Goal: Task Accomplishment & Management: Use online tool/utility

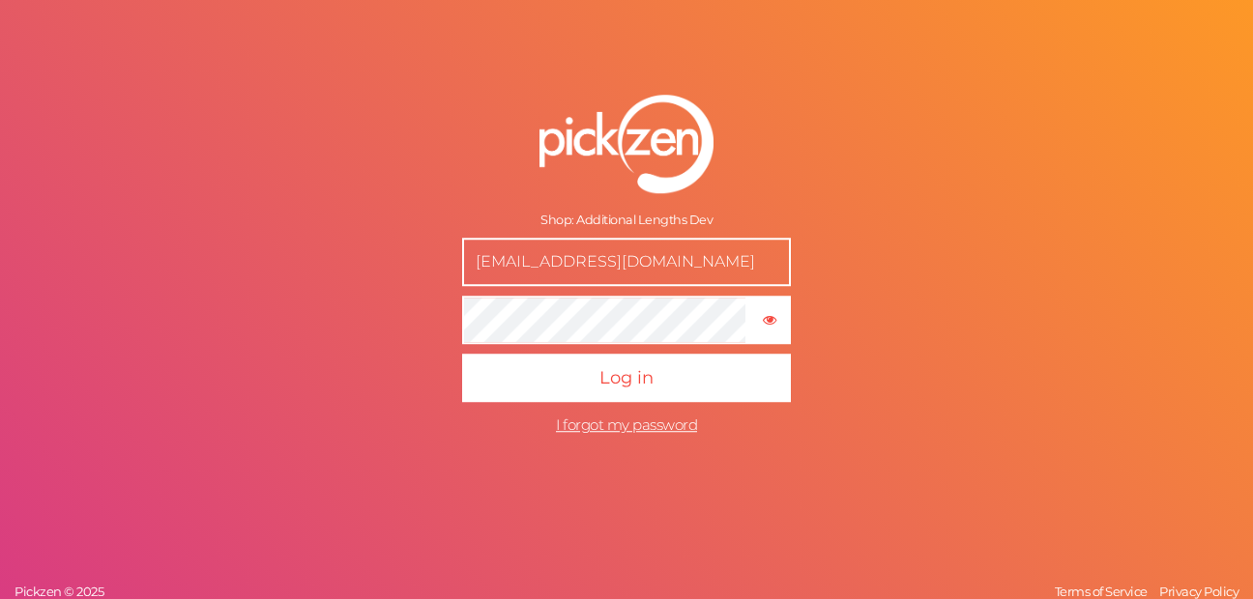
drag, startPoint x: 669, startPoint y: 256, endPoint x: 441, endPoint y: 259, distance: 228.2
click at [441, 259] on form "Shop: Additional Lengths Dev [EMAIL_ADDRESS][DOMAIN_NAME] × Show password Log i…" at bounding box center [626, 269] width 483 height 427
click at [548, 279] on input "[EMAIL_ADDRESS][DOMAIN_NAME]" at bounding box center [626, 262] width 329 height 48
paste input "[EMAIL_ADDRESS][DOMAIN_NAME]"
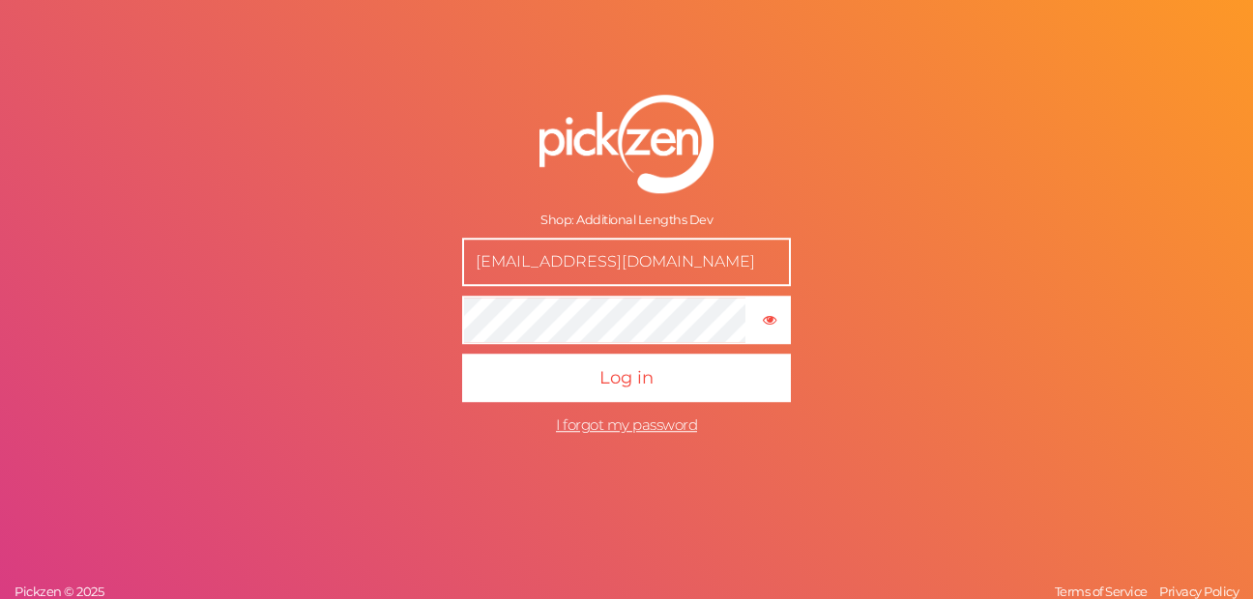
type input "[EMAIL_ADDRESS][DOMAIN_NAME]"
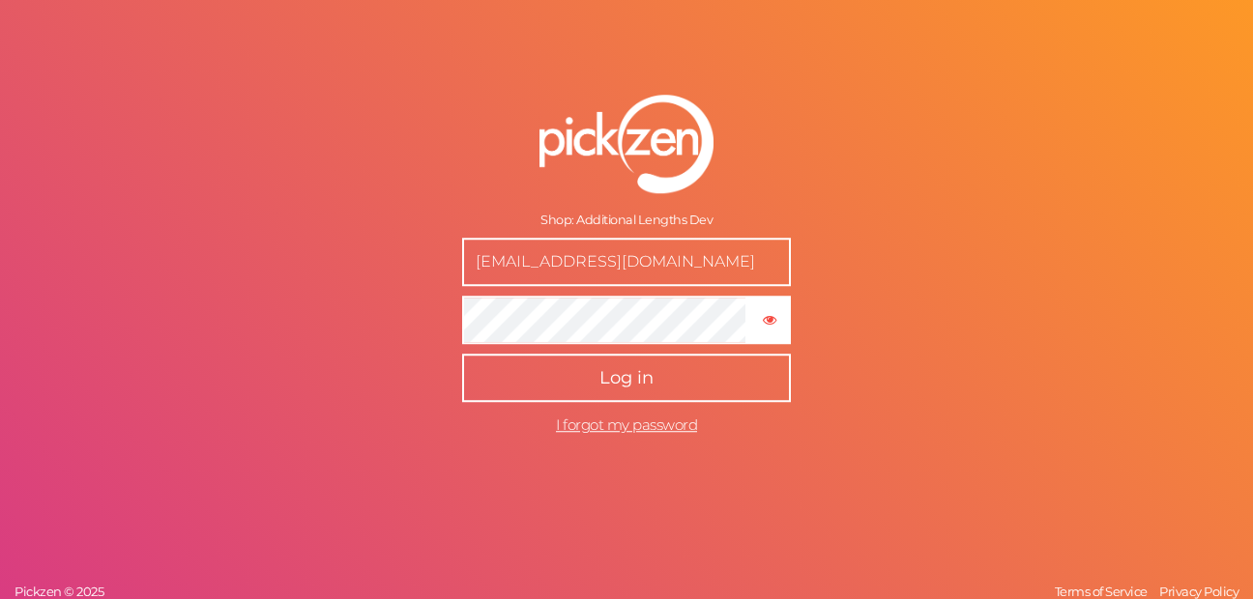
click at [682, 393] on button "Log in" at bounding box center [626, 378] width 329 height 48
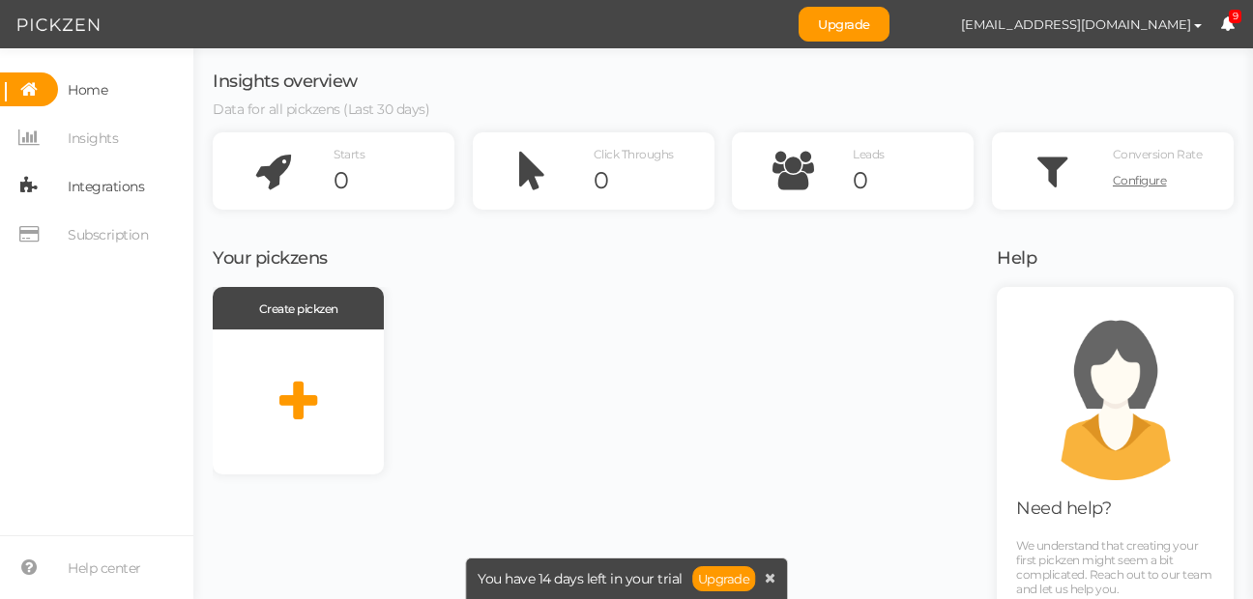
click at [89, 182] on span "Integrations" at bounding box center [106, 186] width 76 height 31
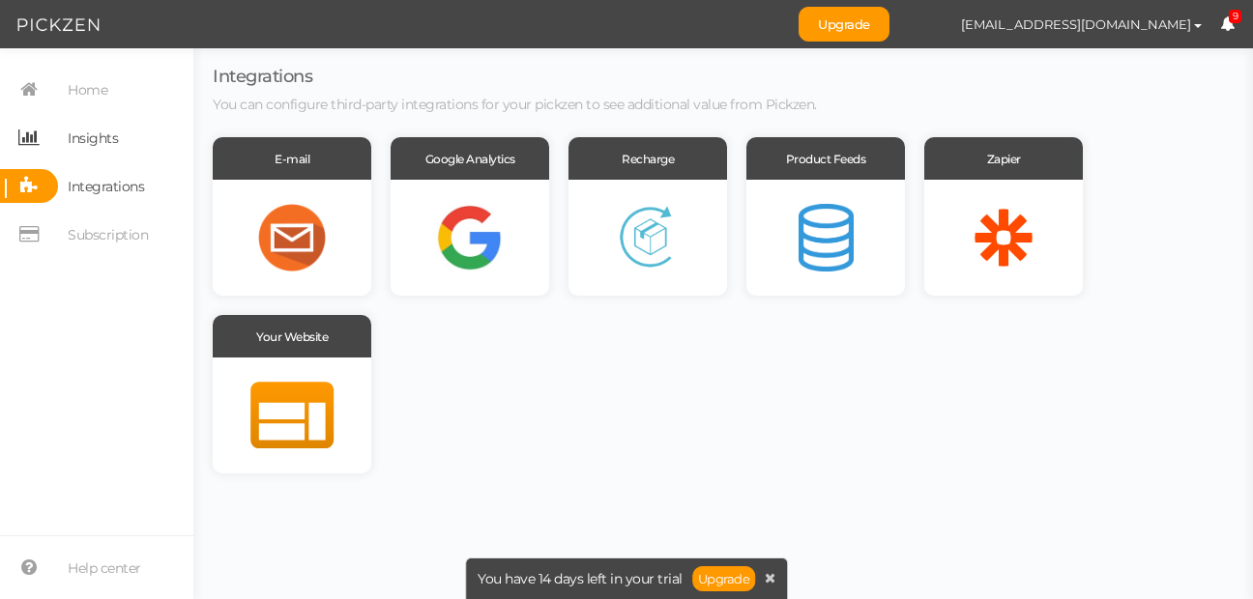
click at [142, 149] on link "Insights" at bounding box center [96, 138] width 193 height 34
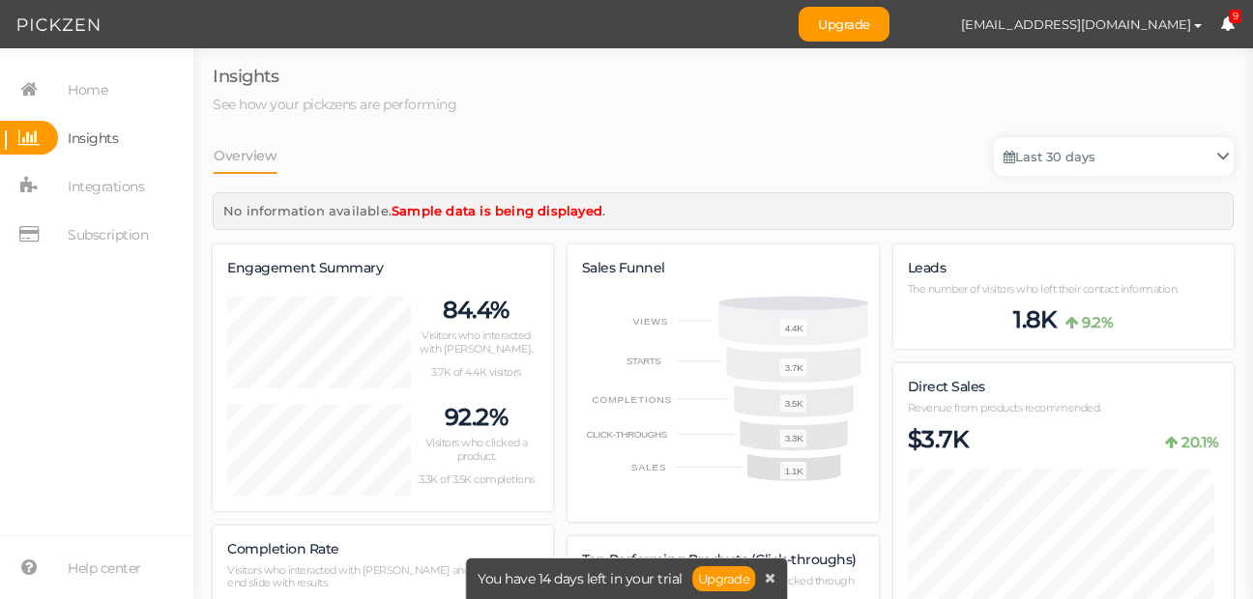
scroll to position [2169, 1006]
click at [136, 99] on link "Home" at bounding box center [96, 90] width 193 height 34
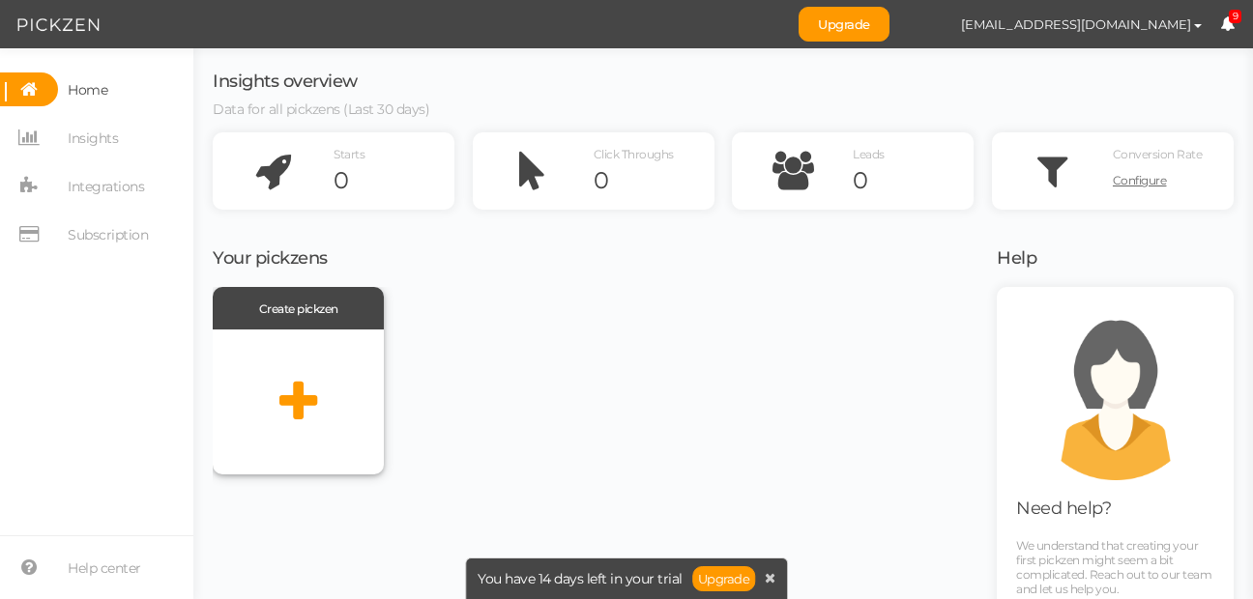
click at [282, 396] on icon at bounding box center [298, 402] width 38 height 48
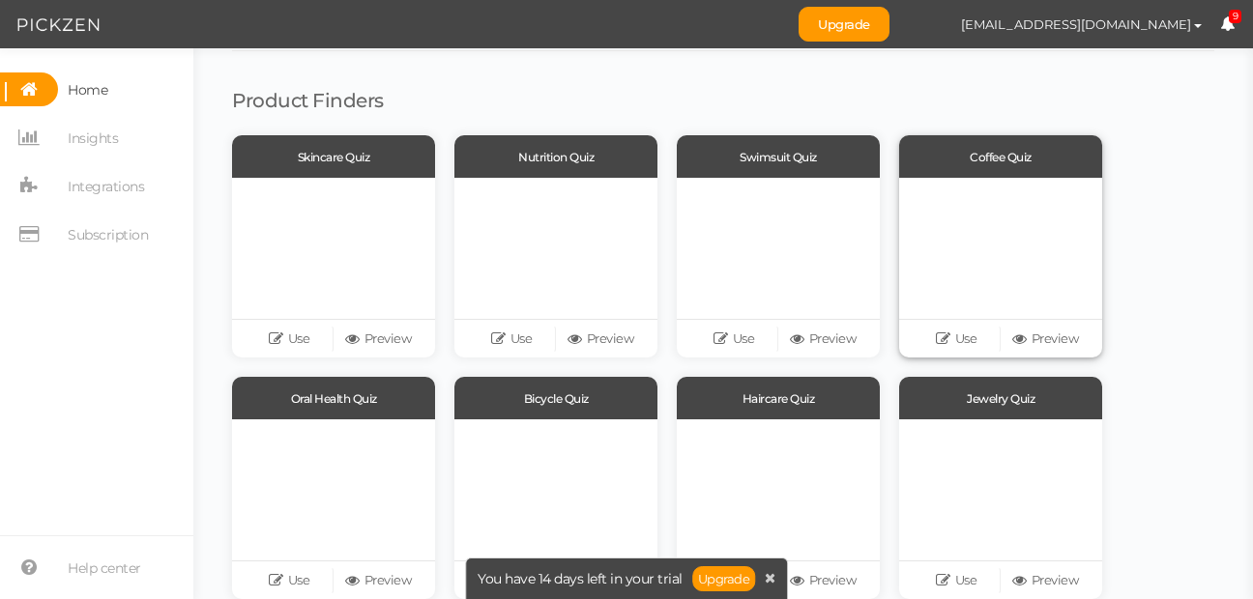
scroll to position [232, 0]
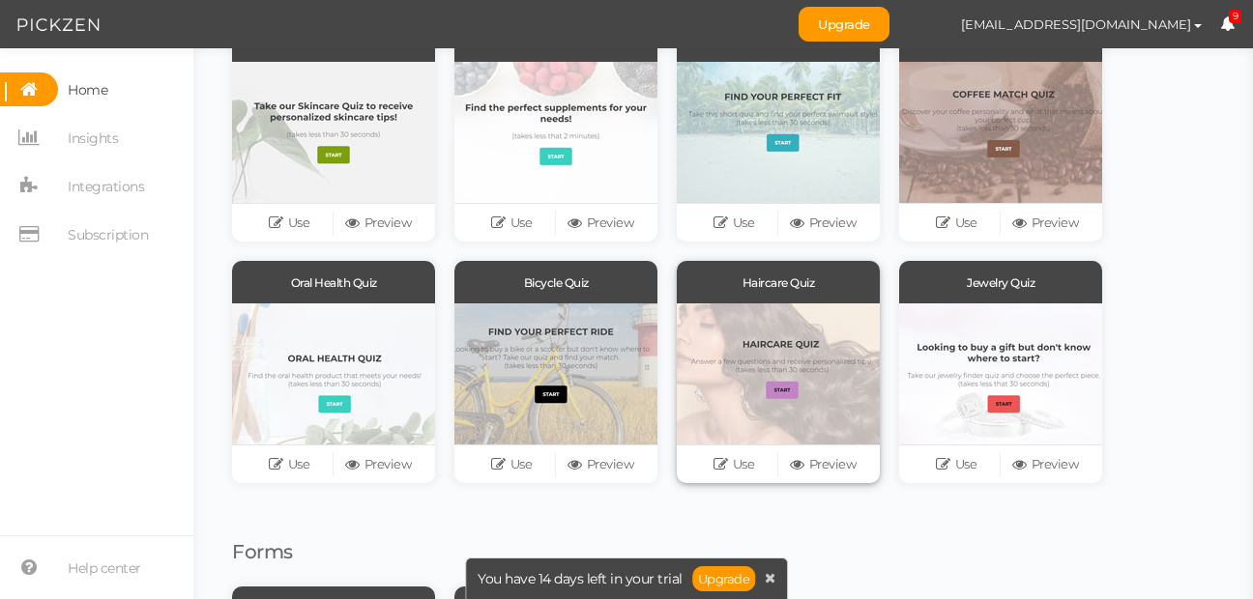
click at [811, 381] on div at bounding box center [778, 374] width 203 height 141
click at [829, 461] on link "Preview" at bounding box center [822, 465] width 89 height 27
click at [740, 465] on link "Use" at bounding box center [733, 465] width 89 height 27
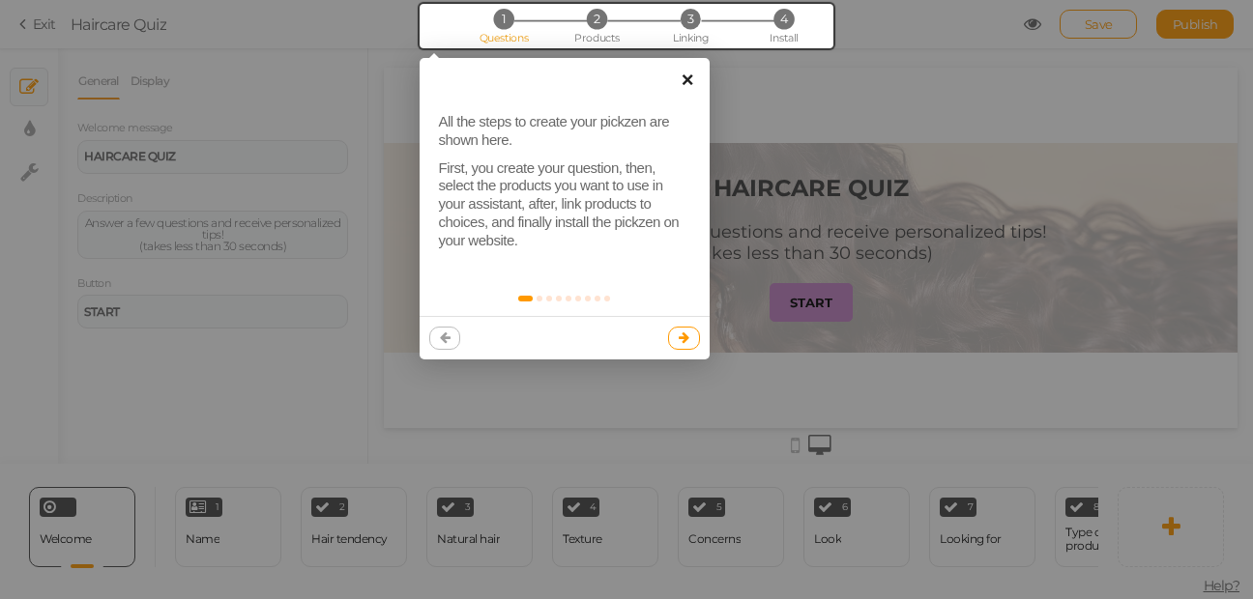
click at [681, 83] on link "×" at bounding box center [688, 80] width 44 height 44
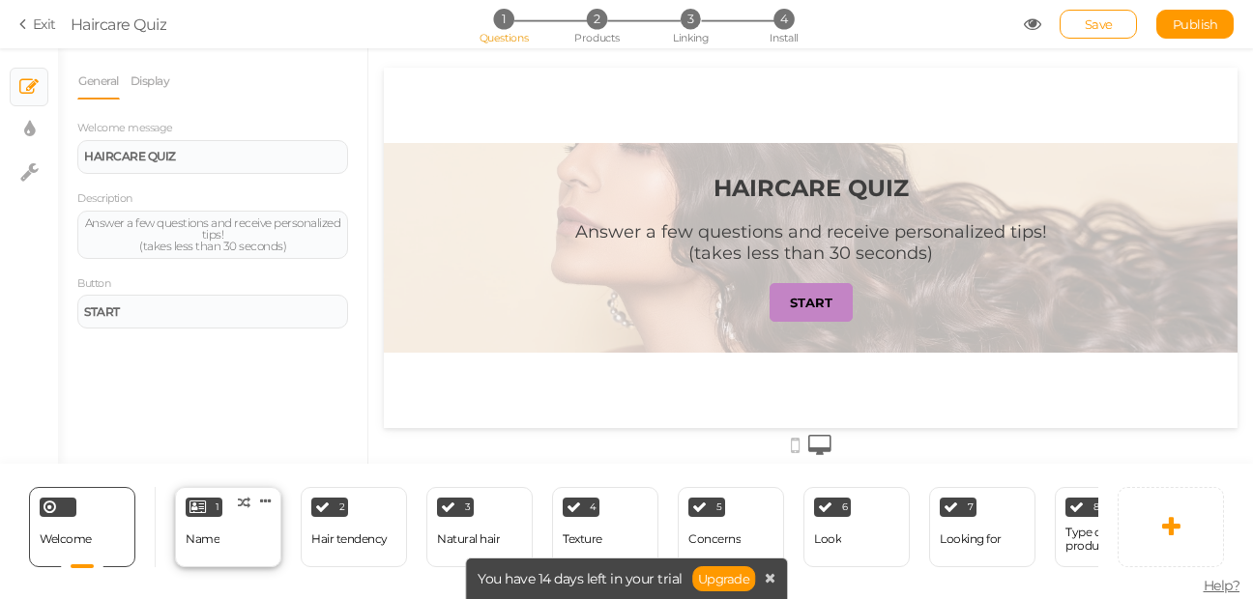
click at [235, 536] on div "1 Name × Define the conditions to show this slide. Clone Change type Delete" at bounding box center [228, 527] width 106 height 80
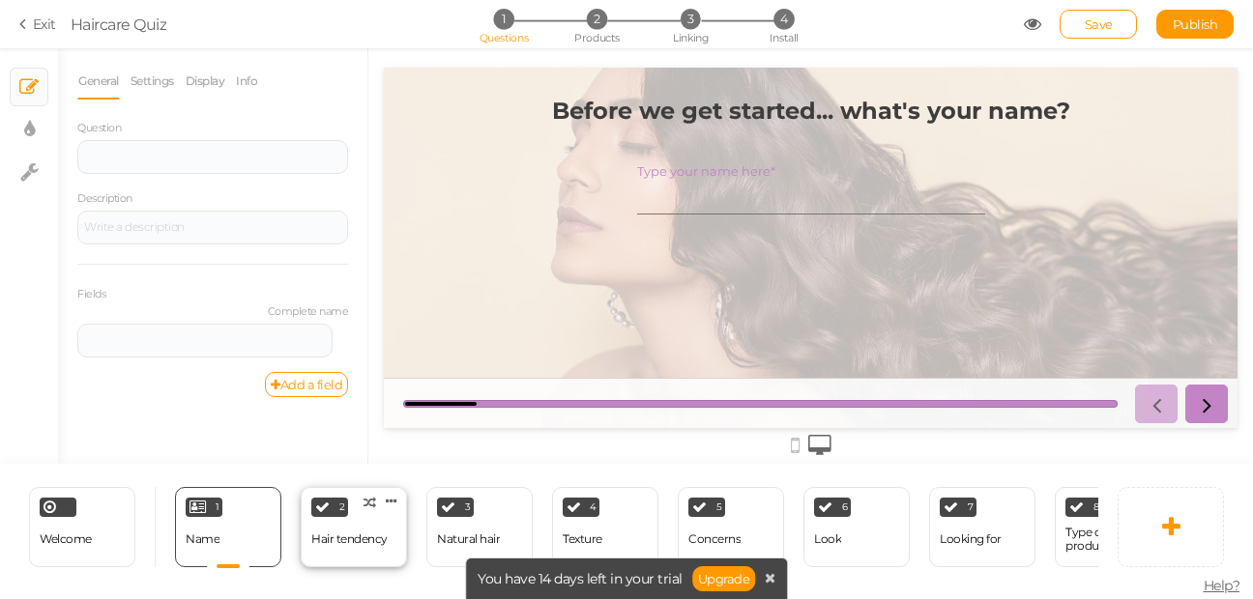
click at [366, 523] on div "Hair tendency" at bounding box center [349, 540] width 76 height 34
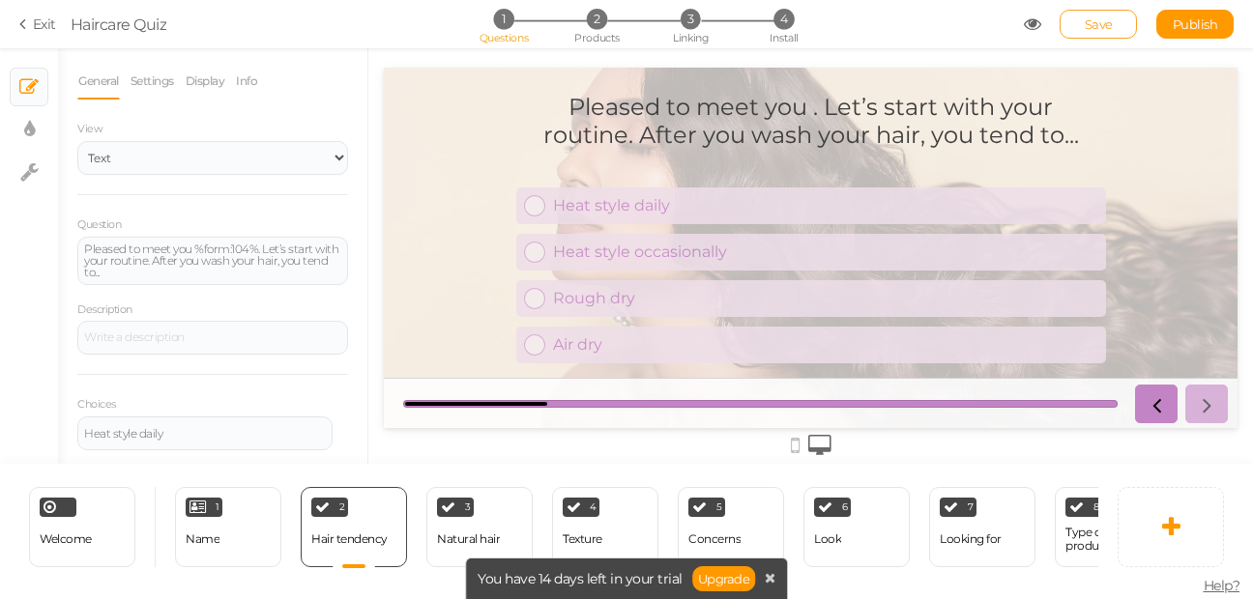
click at [1106, 31] on span "Save" at bounding box center [1099, 23] width 28 height 15
click at [893, 29] on span "Haircare Quiz" at bounding box center [547, 24] width 953 height 23
click at [475, 513] on div "3 Natural hair × Define the conditions to show this slide. Clone Change type De…" at bounding box center [479, 527] width 106 height 80
select select "2"
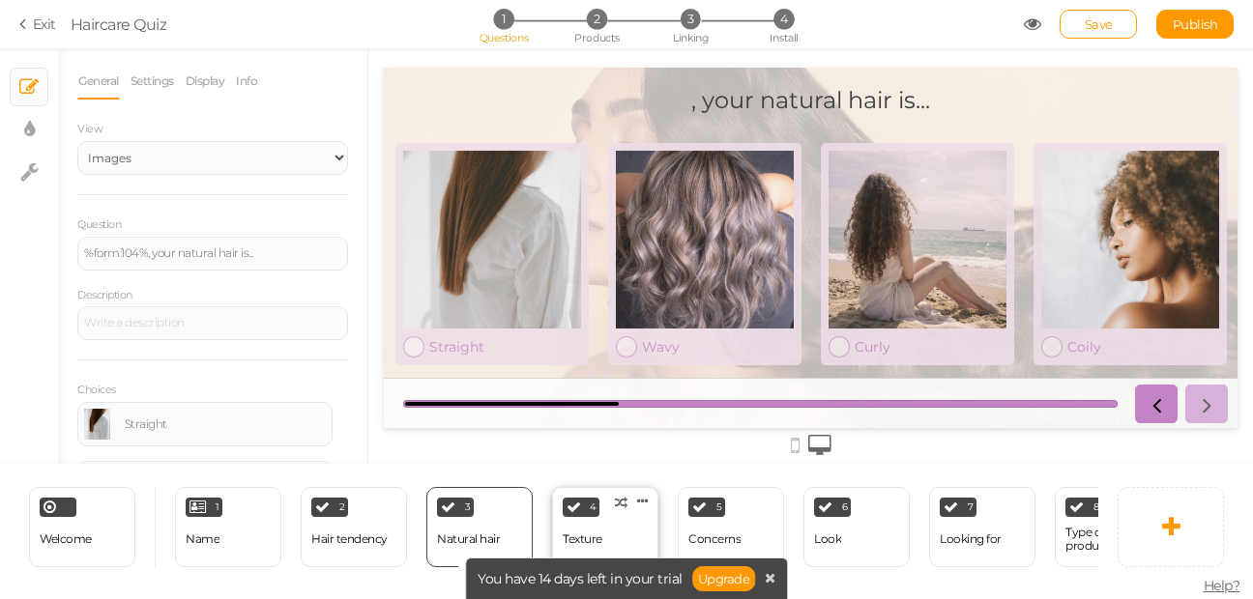
click at [635, 515] on div "4 Texture × Define the conditions to show this slide. Clone Change type Delete" at bounding box center [605, 527] width 106 height 80
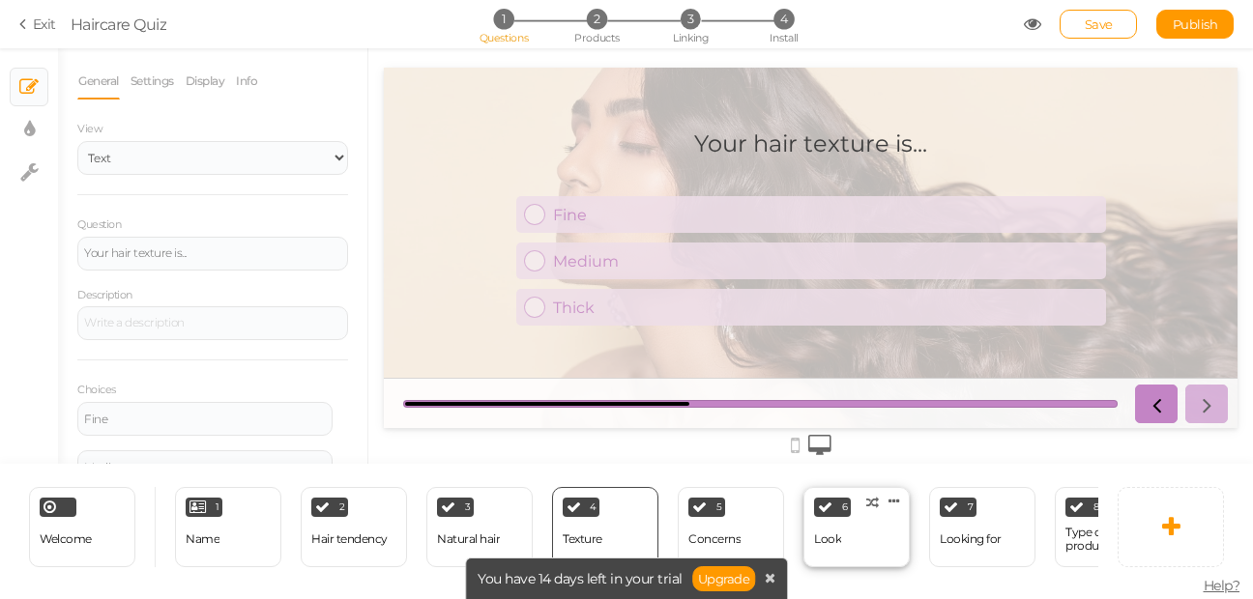
click at [831, 523] on div "Look" at bounding box center [827, 540] width 27 height 34
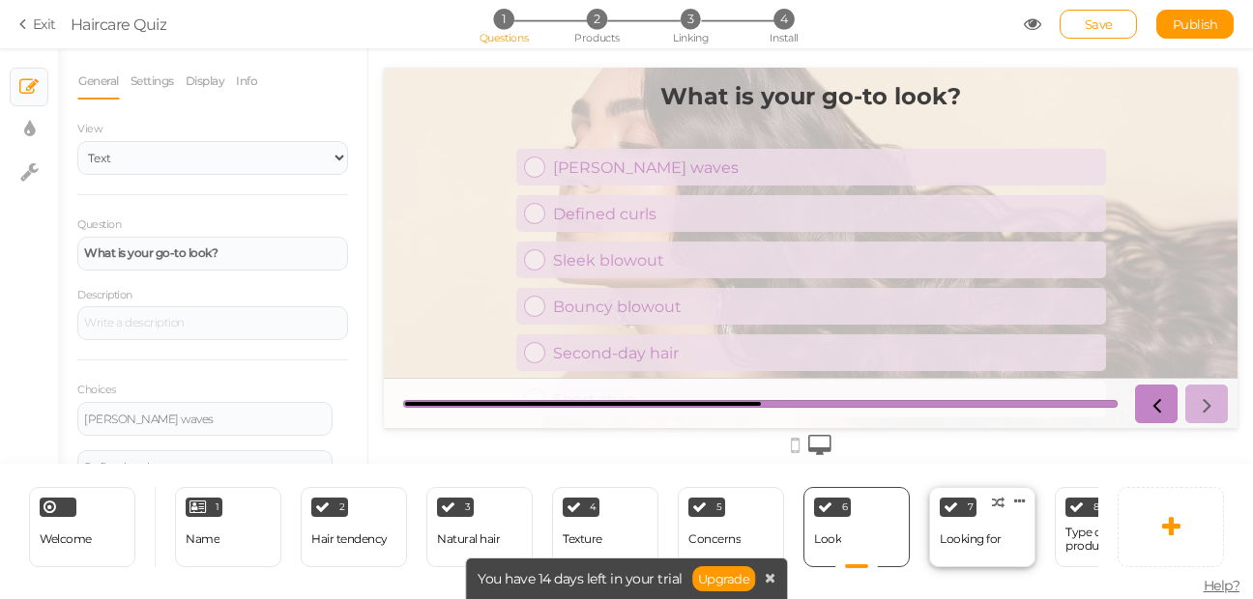
click at [964, 510] on div "7 Looking for × Define the conditions to show this slide. Clone Change type Del…" at bounding box center [982, 527] width 106 height 80
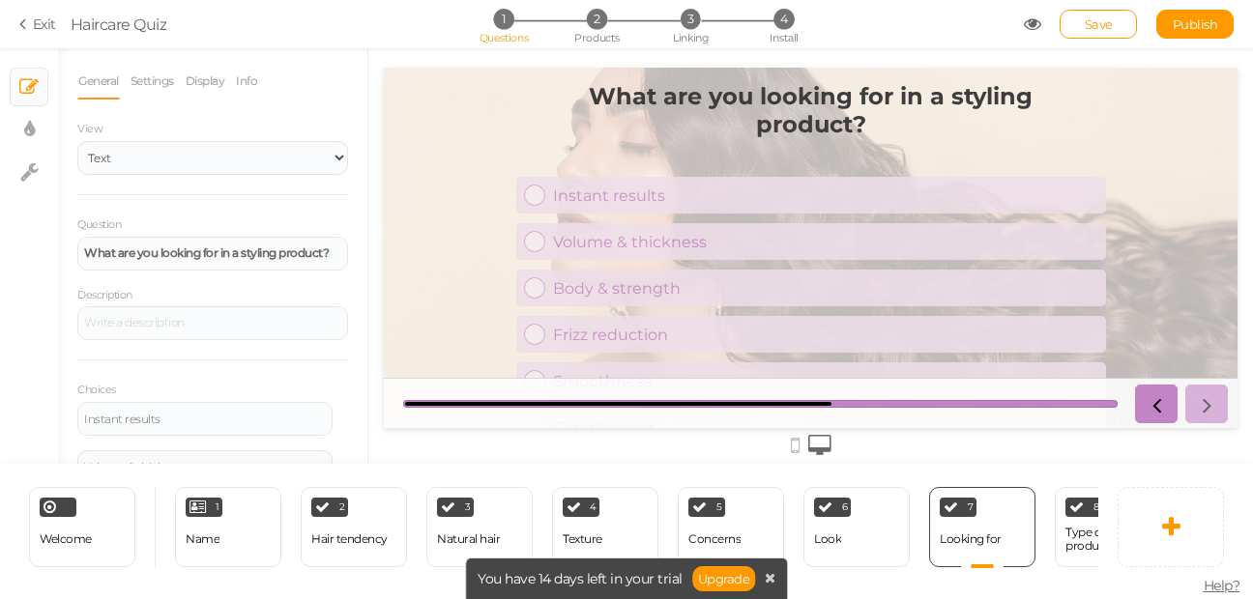
click at [1053, 513] on div "8 Type of products × Define the conditions to show this slide. Clone Change typ…" at bounding box center [1108, 527] width 126 height 80
click at [1102, 518] on div "Welcome Delete 1 Name × Define the conditions to show this slide. Clone Change …" at bounding box center [617, 527] width 1234 height 126
click at [1090, 530] on div "Type of products" at bounding box center [1107, 539] width 85 height 27
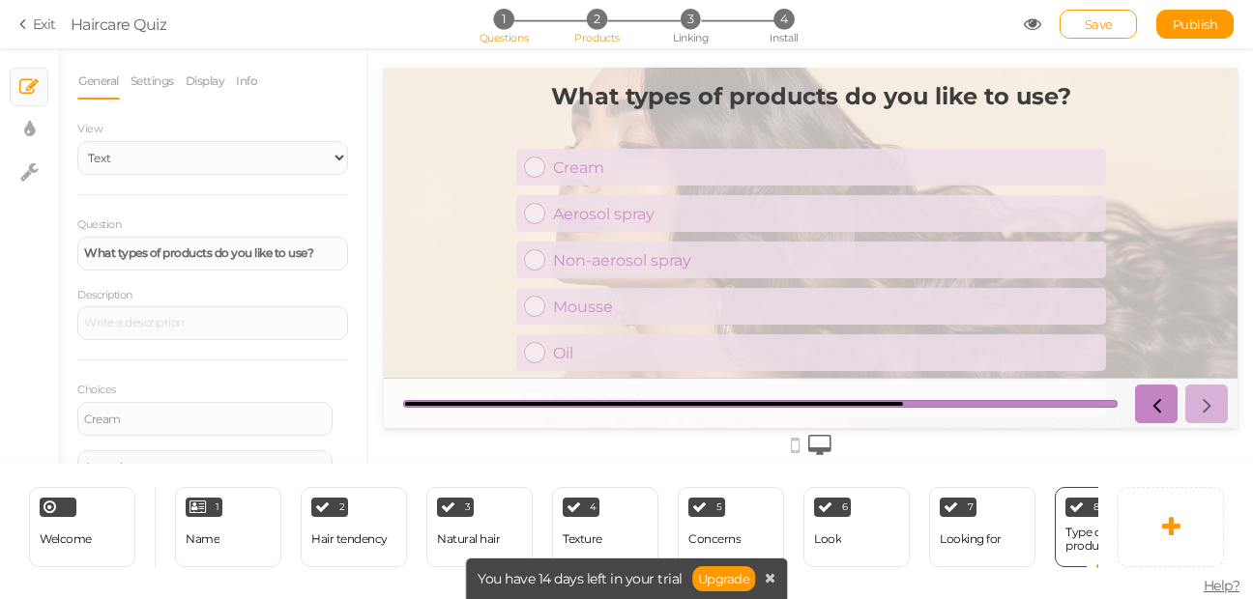
click at [600, 28] on span "2" at bounding box center [597, 19] width 20 height 20
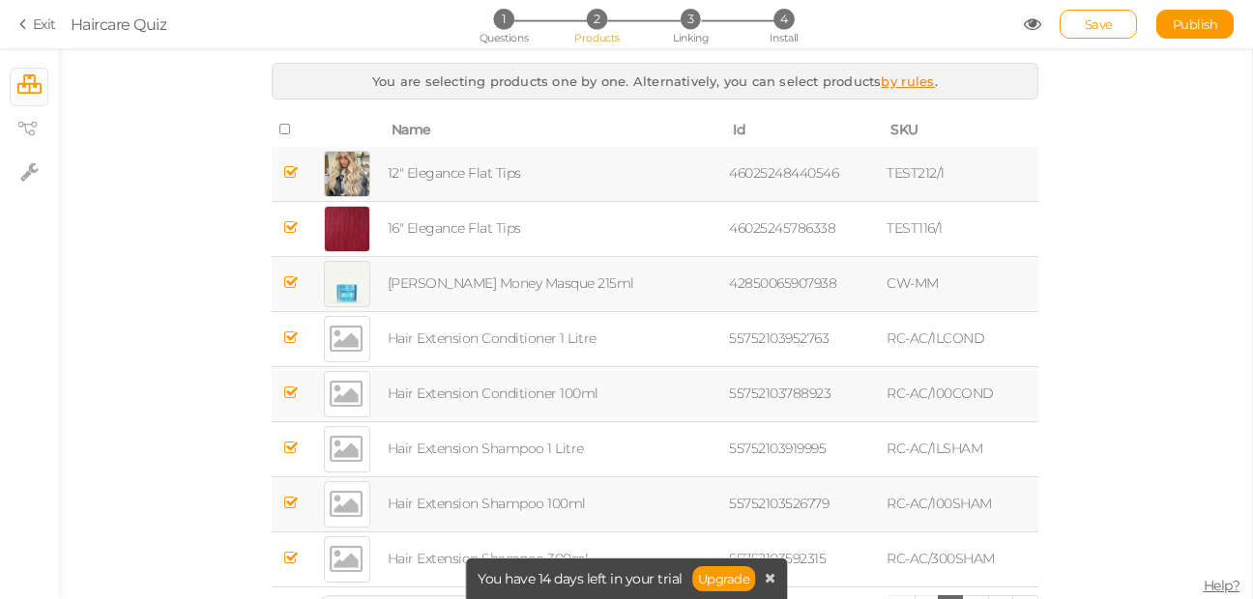
click at [688, 29] on div "1 Questions 2 Products 3 Linking 4 Install" at bounding box center [625, 26] width 405 height 35
click at [687, 15] on span "3" at bounding box center [691, 19] width 20 height 20
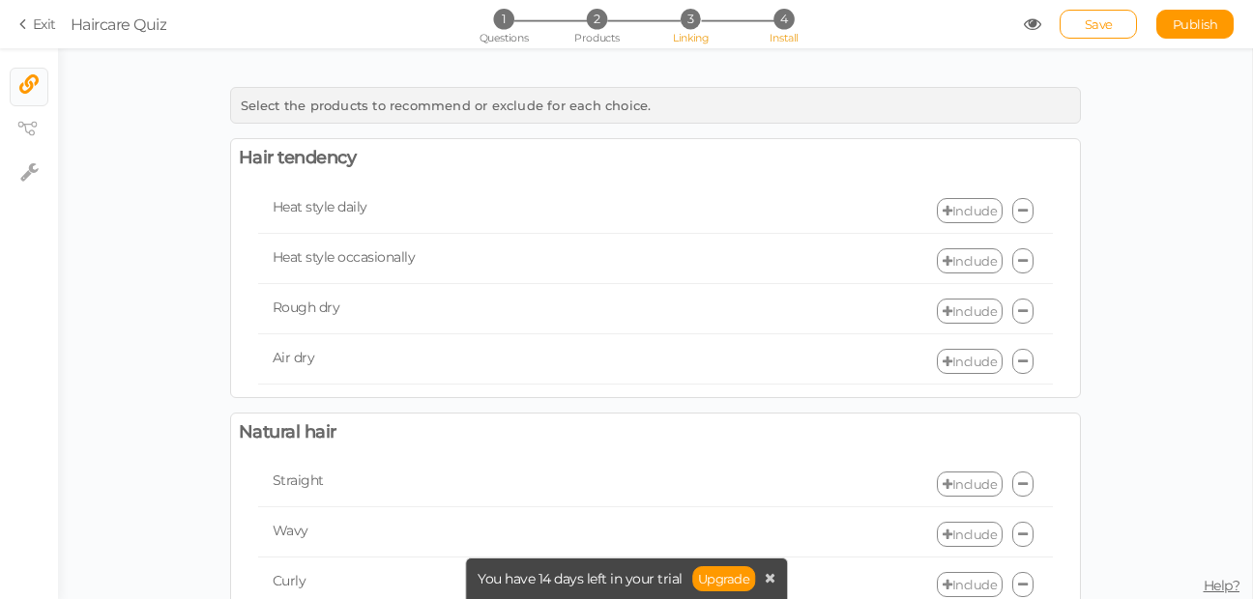
click at [781, 15] on span "4" at bounding box center [783, 19] width 20 height 20
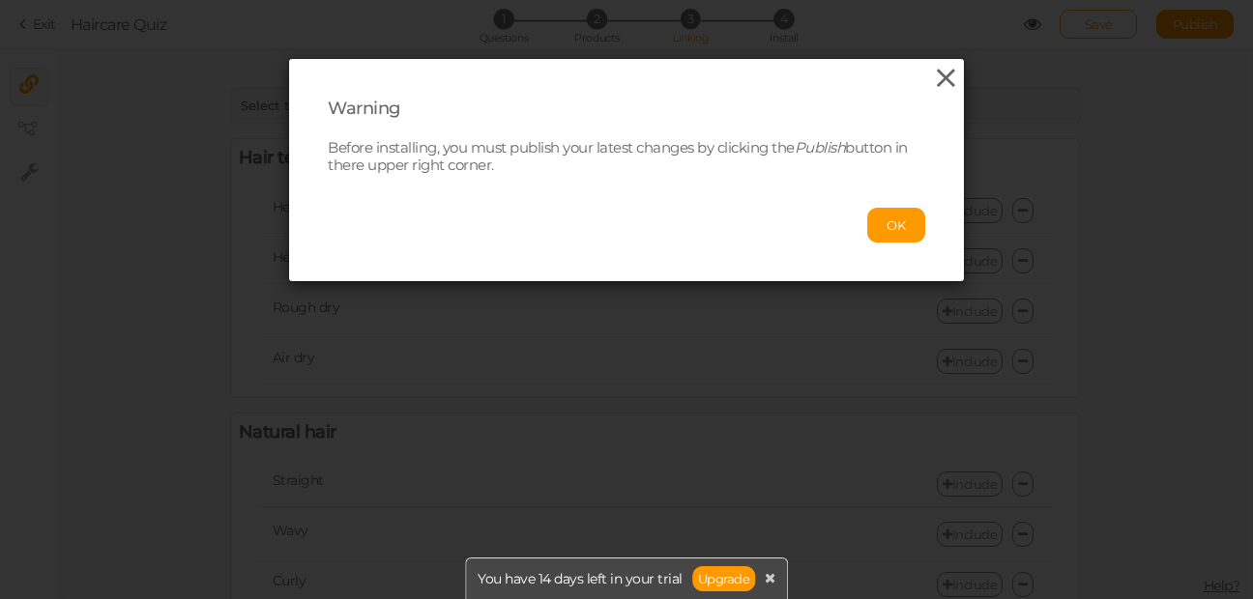
click at [935, 78] on icon at bounding box center [946, 78] width 28 height 29
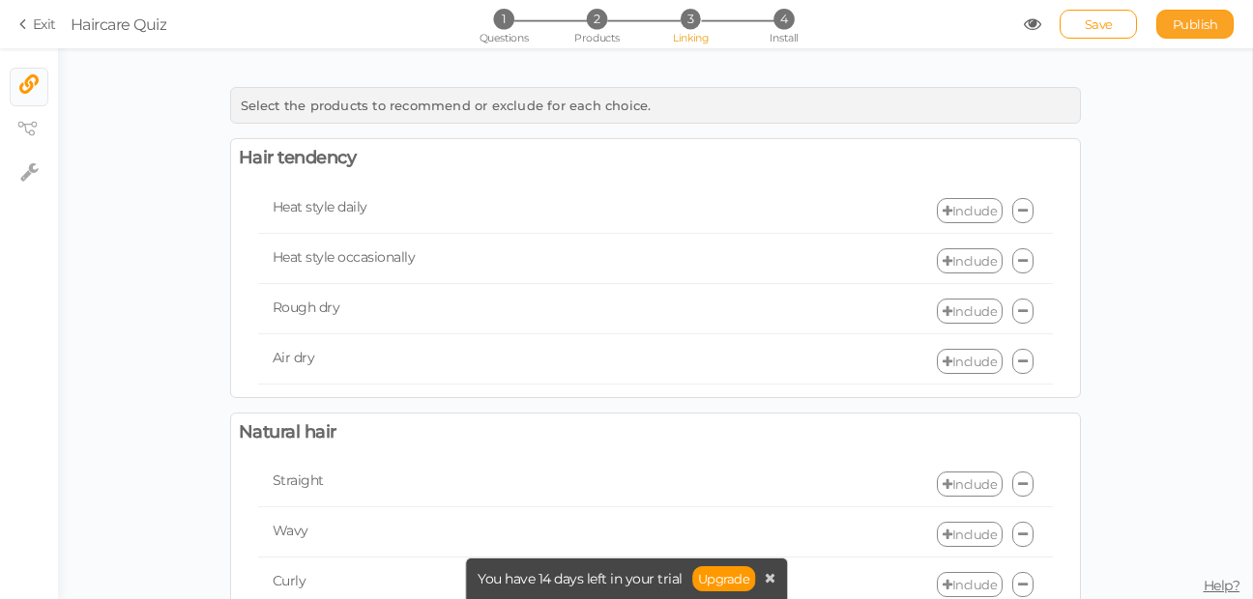
click at [1181, 28] on span "Publish" at bounding box center [1195, 23] width 45 height 15
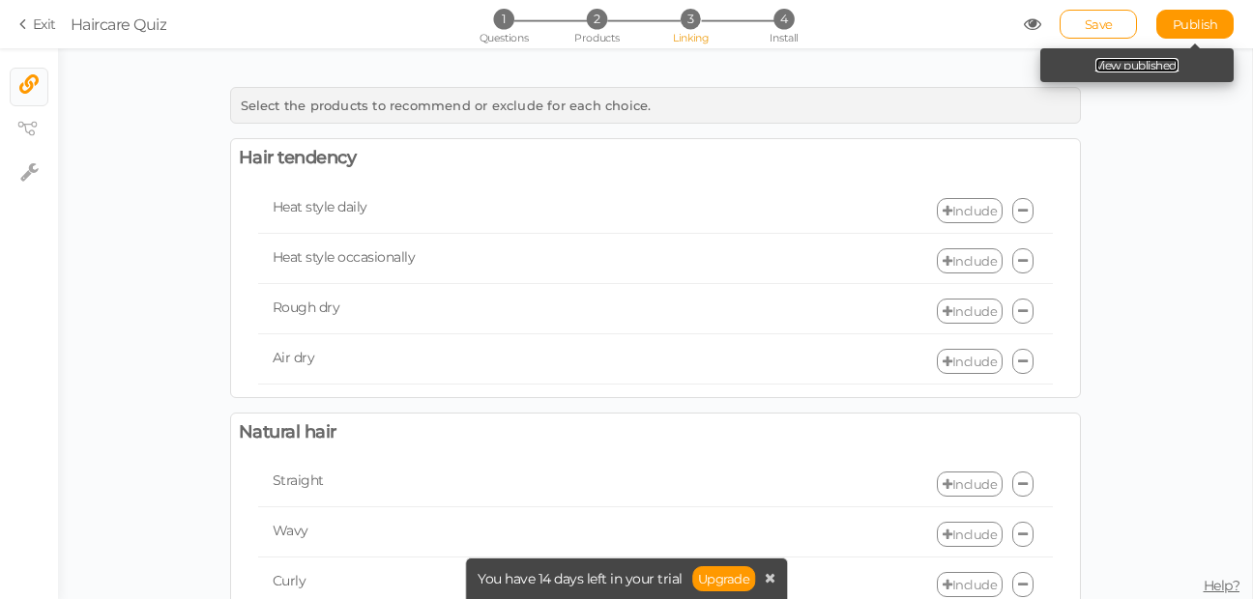
click at [1123, 68] on link "View published." at bounding box center [1137, 65] width 84 height 15
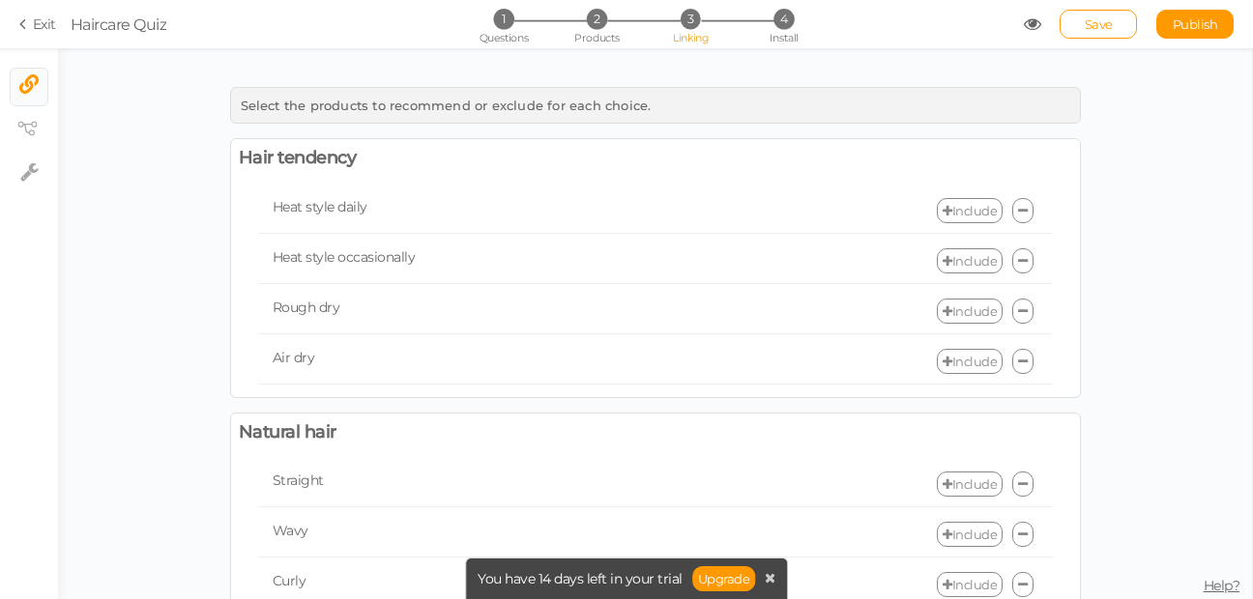
click at [26, 24] on icon at bounding box center [26, 23] width 14 height 17
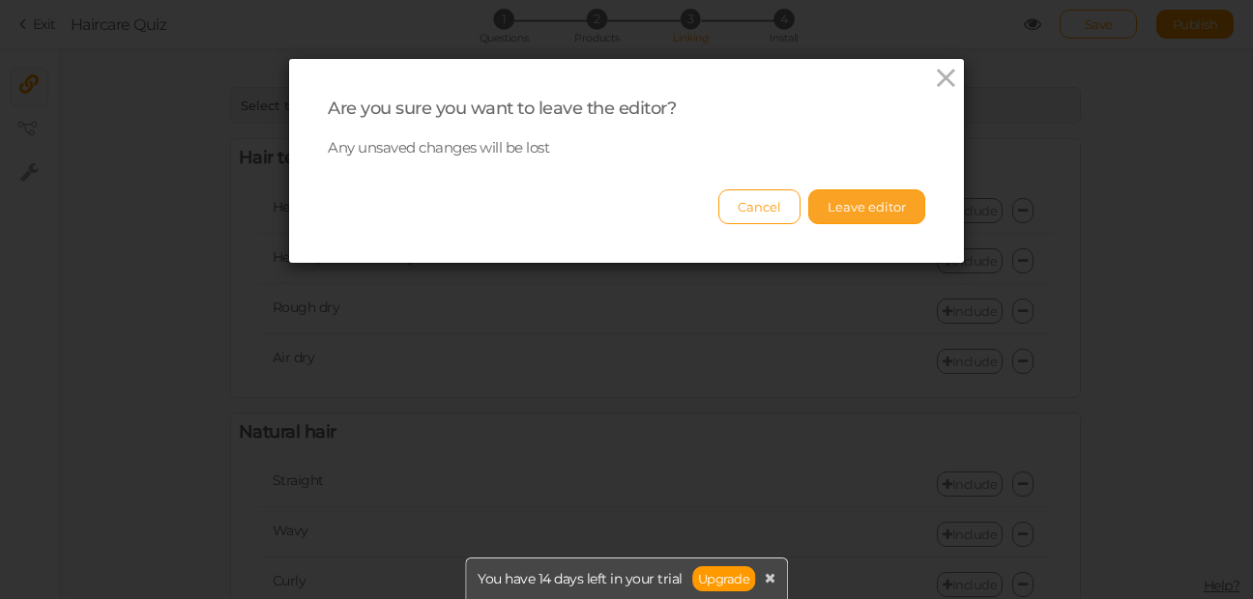
click at [834, 207] on button "Leave editor" at bounding box center [866, 207] width 117 height 35
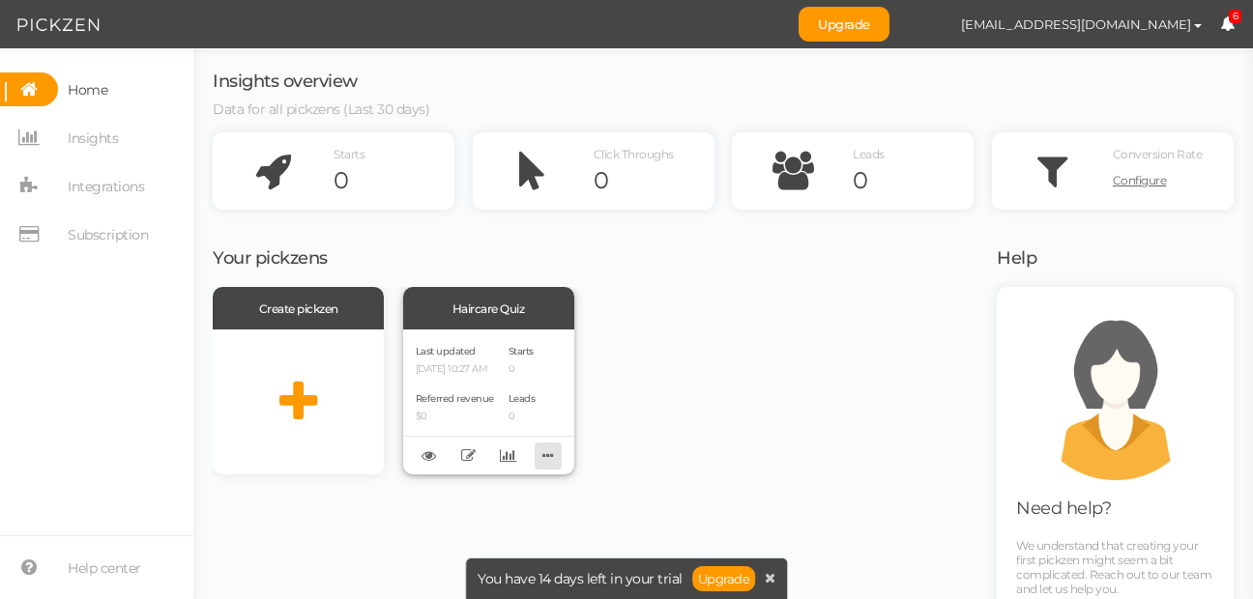
click at [535, 458] on icon at bounding box center [548, 456] width 27 height 30
click at [466, 354] on span "Last updated" at bounding box center [446, 351] width 60 height 13
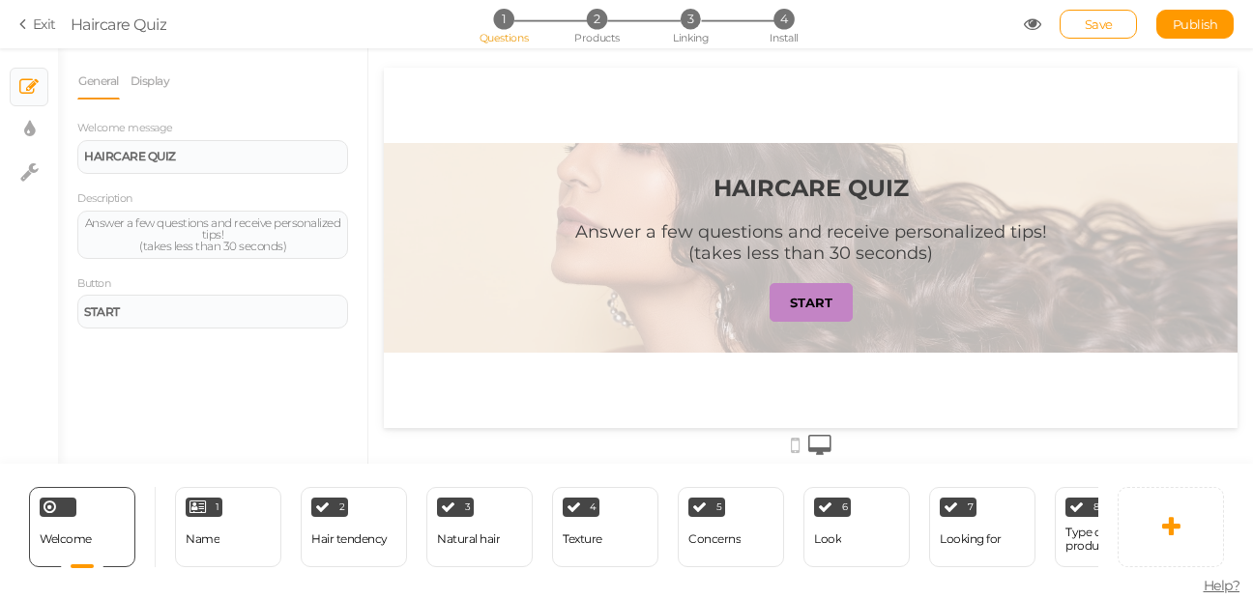
click at [19, 25] on icon at bounding box center [26, 23] width 14 height 17
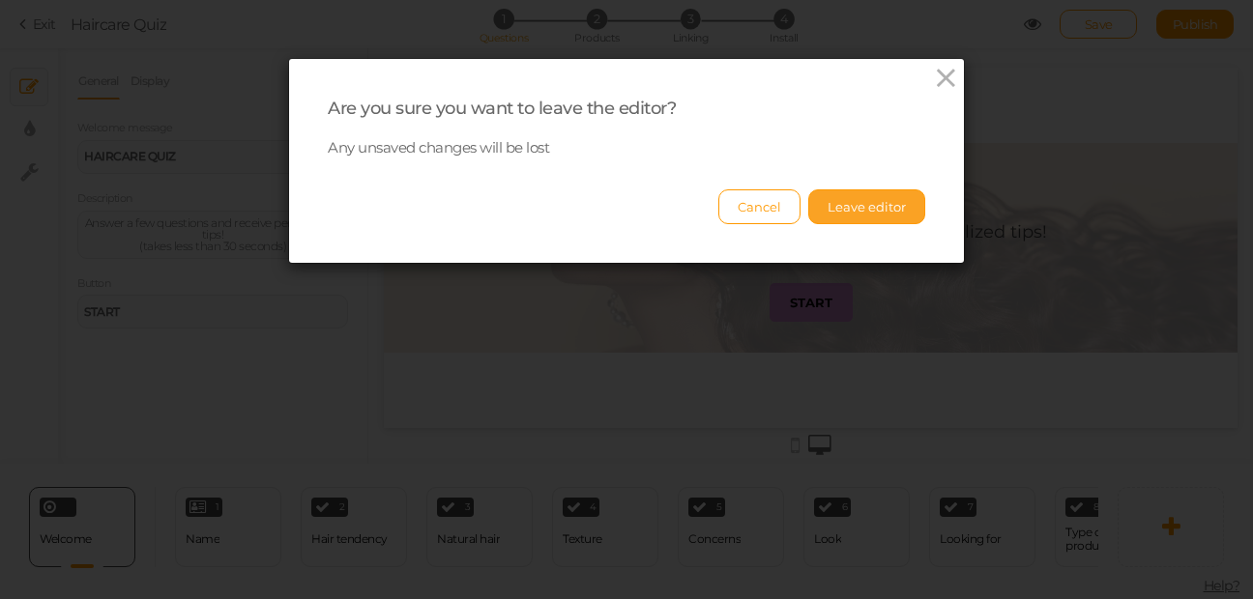
click at [842, 208] on button "Leave editor" at bounding box center [866, 207] width 117 height 35
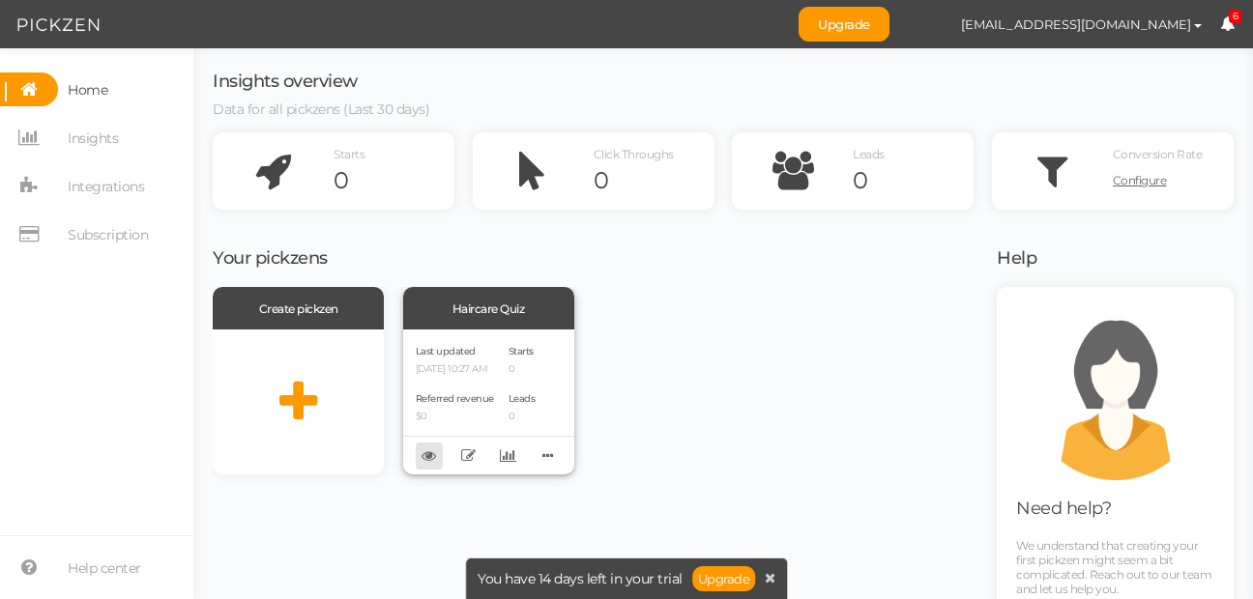
click at [429, 462] on icon at bounding box center [429, 456] width 15 height 15
click at [540, 452] on icon at bounding box center [548, 456] width 27 height 30
click at [520, 483] on link "Delete" at bounding box center [483, 487] width 153 height 20
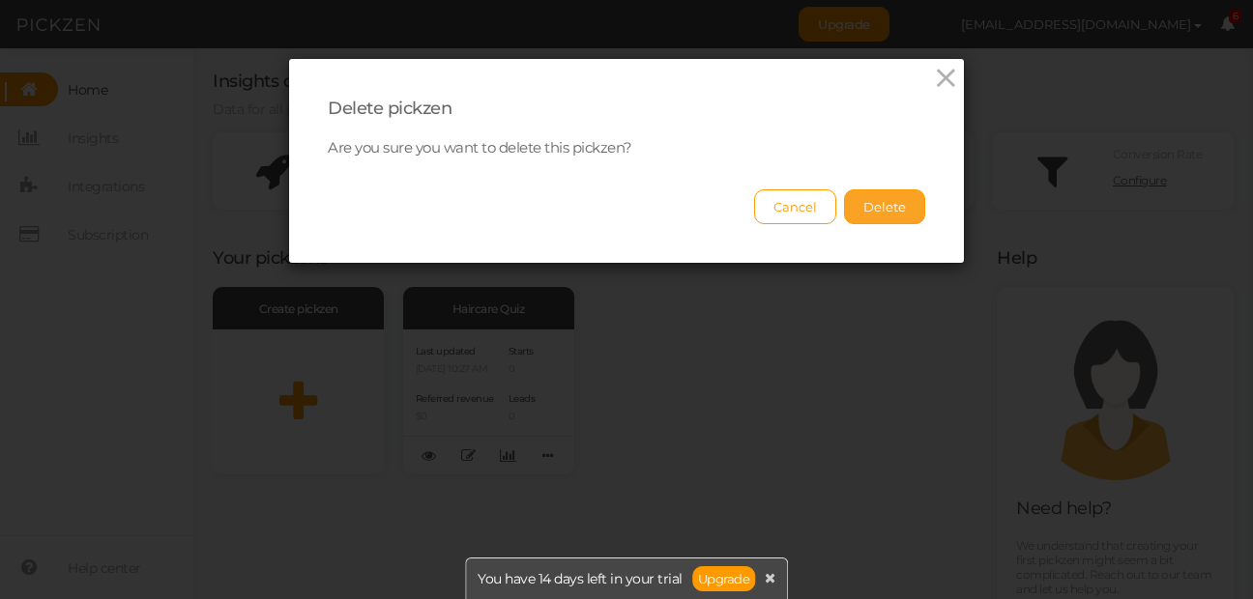
click at [875, 214] on button "Delete" at bounding box center [884, 207] width 81 height 35
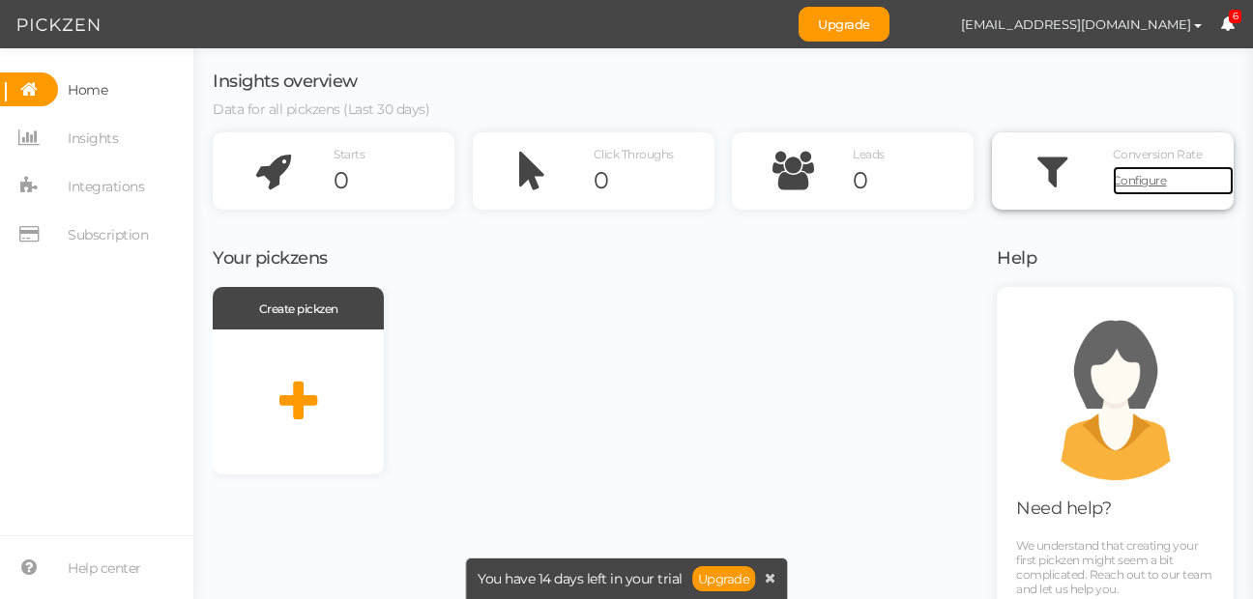
click at [1127, 179] on span "Configure" at bounding box center [1140, 180] width 54 height 15
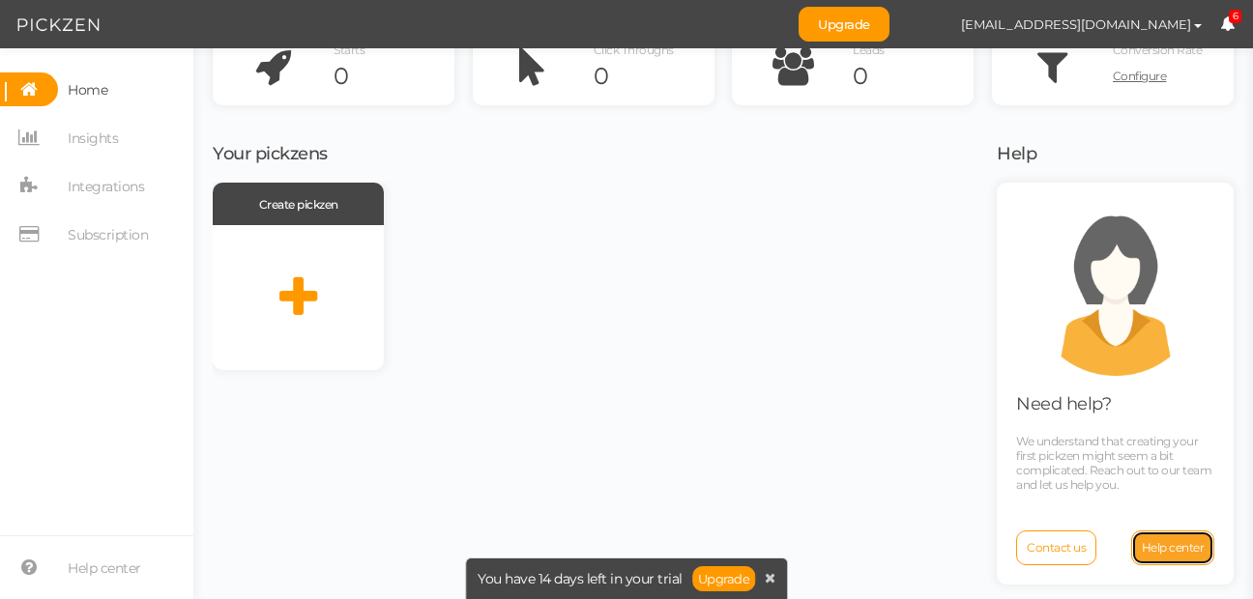
click at [1151, 553] on span "Help center" at bounding box center [1173, 547] width 63 height 15
